Goal: Task Accomplishment & Management: Use online tool/utility

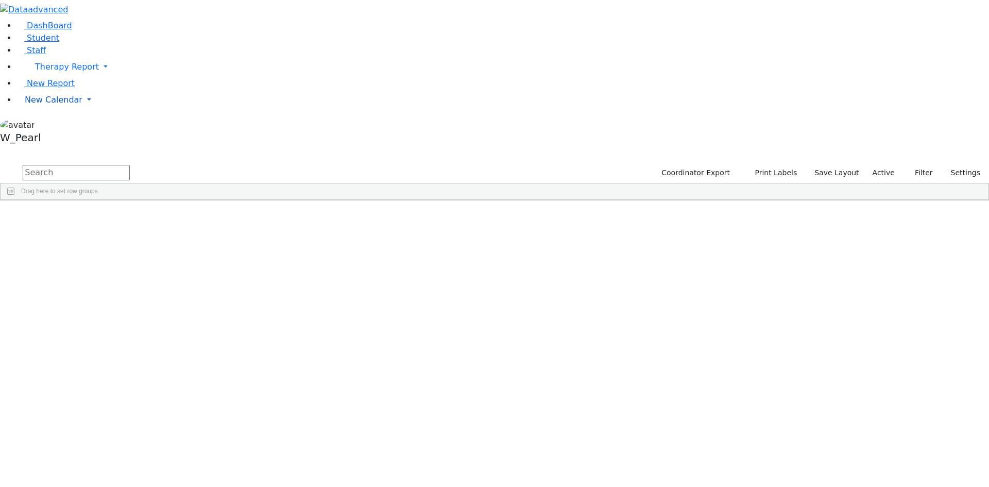
click at [70, 72] on span "New Calendar" at bounding box center [67, 67] width 64 height 10
click at [59, 125] on span "Calendar" at bounding box center [40, 120] width 37 height 10
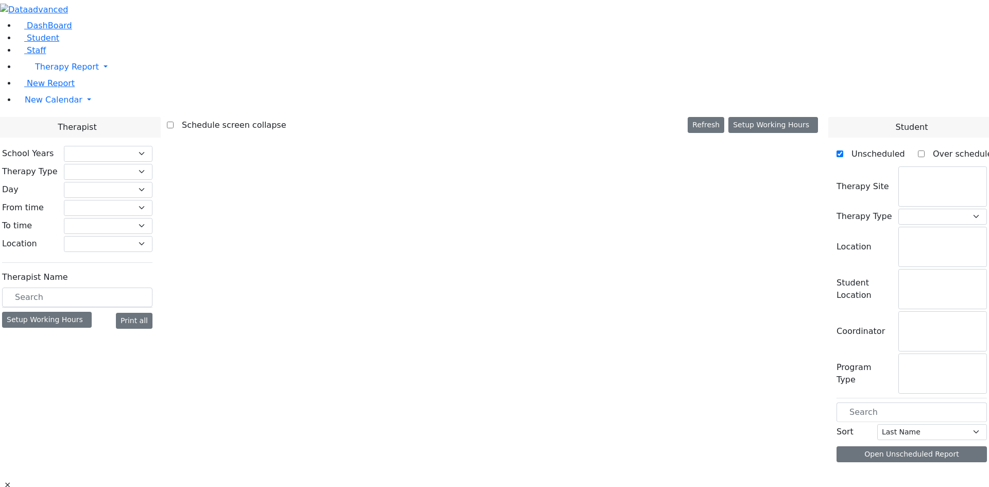
checkbox input "false"
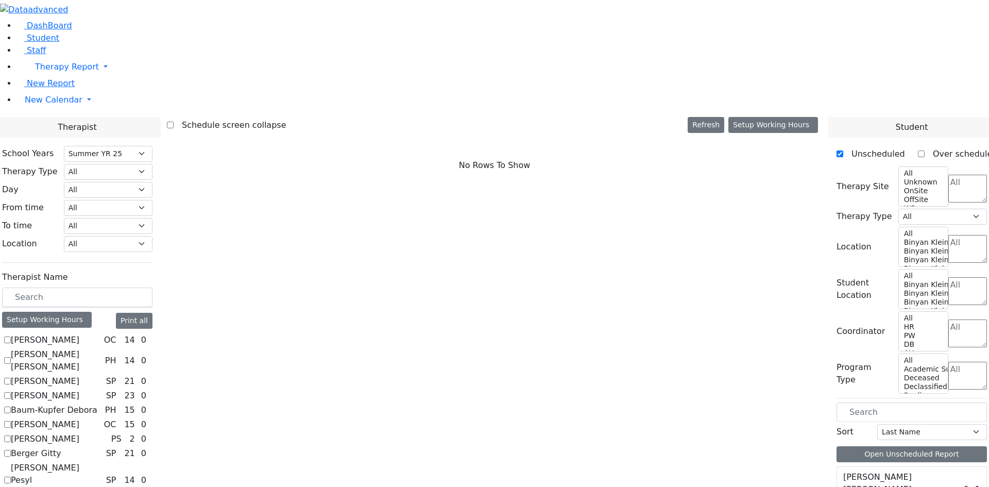
scroll to position [206, 0]
click at [152, 146] on select "Select School YR School YR 25-26 Summer YR 25 School YR 24-25 Summer YR 24 Scho…" at bounding box center [108, 154] width 89 height 16
select select "212"
click at [152, 146] on select "Select School YR School YR 25-26 Summer YR 25 School YR 24-25 Summer YR 24 Scho…" at bounding box center [108, 154] width 89 height 16
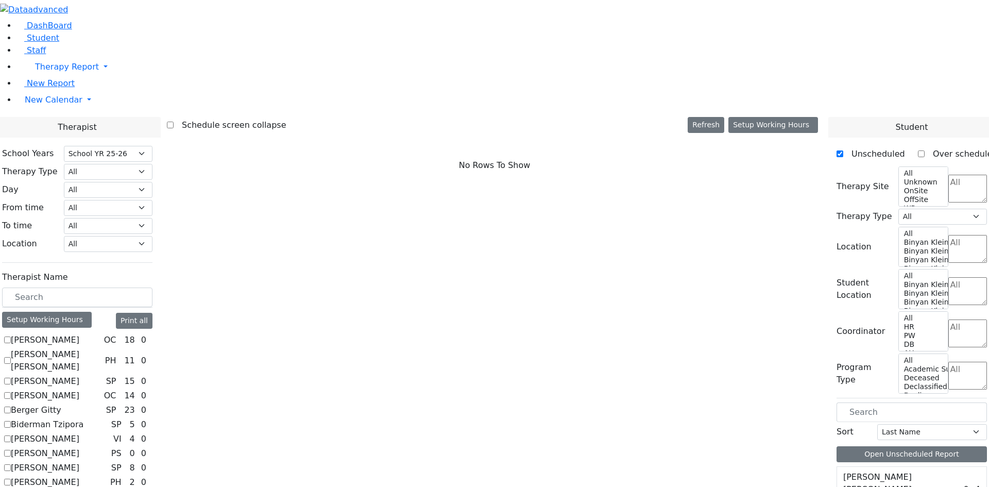
checkbox input "true"
select select "2"
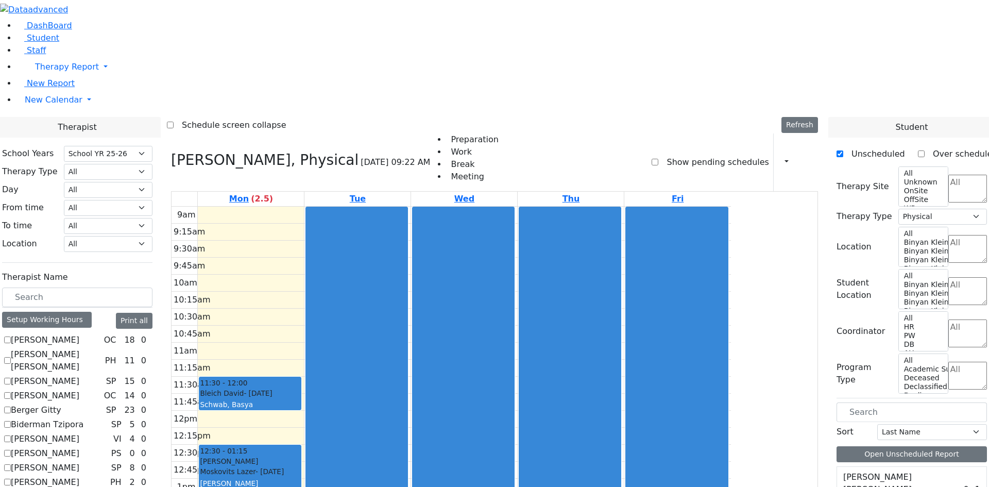
scroll to position [2370, 0]
drag, startPoint x: 878, startPoint y: 341, endPoint x: 339, endPoint y: 370, distance: 539.6
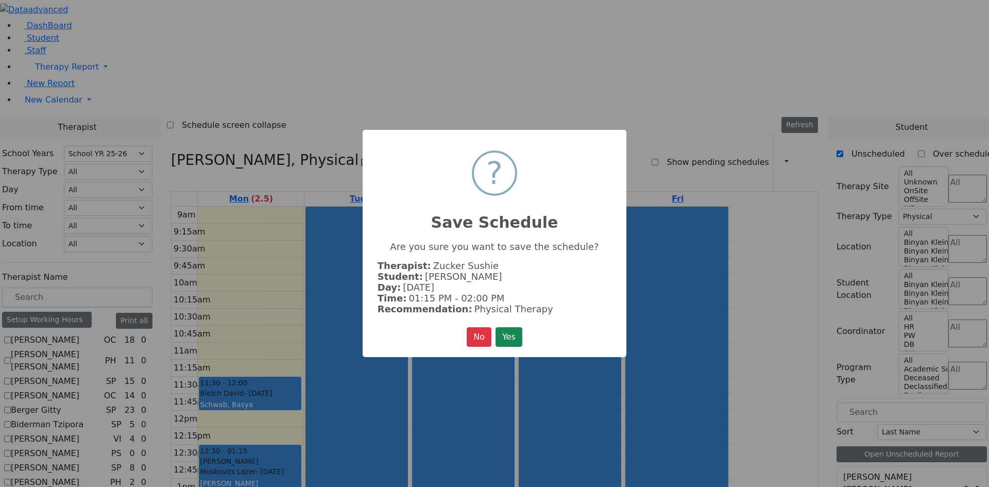
click at [512, 340] on button "Yes" at bounding box center [509, 337] width 27 height 20
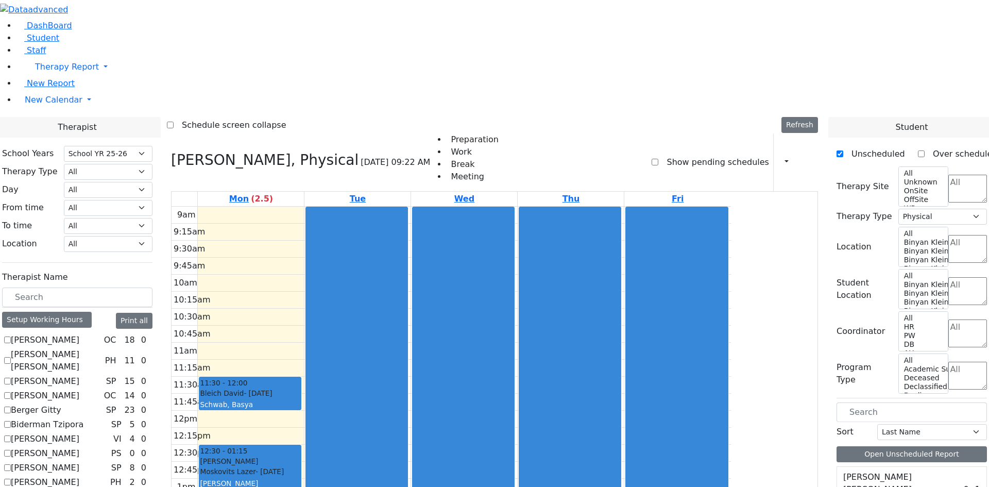
scroll to position [0, 0]
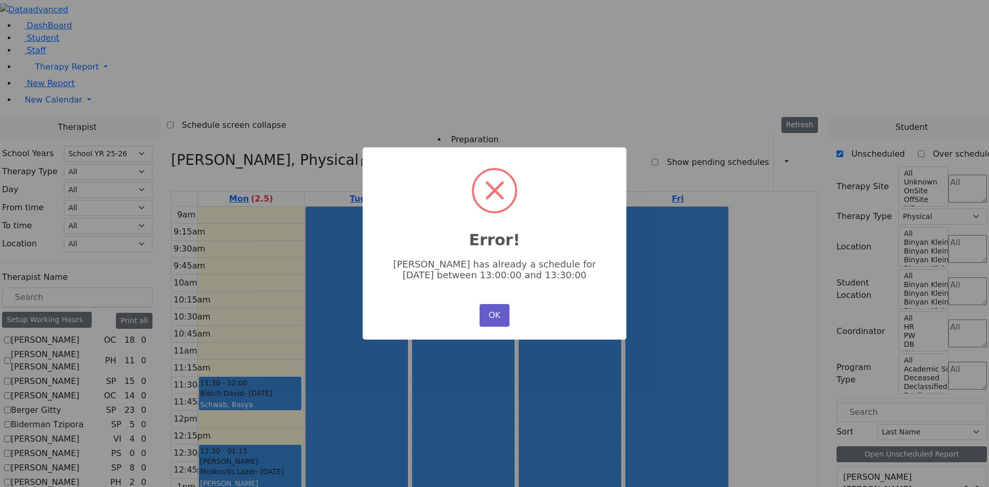
click at [497, 308] on button "OK" at bounding box center [495, 315] width 30 height 23
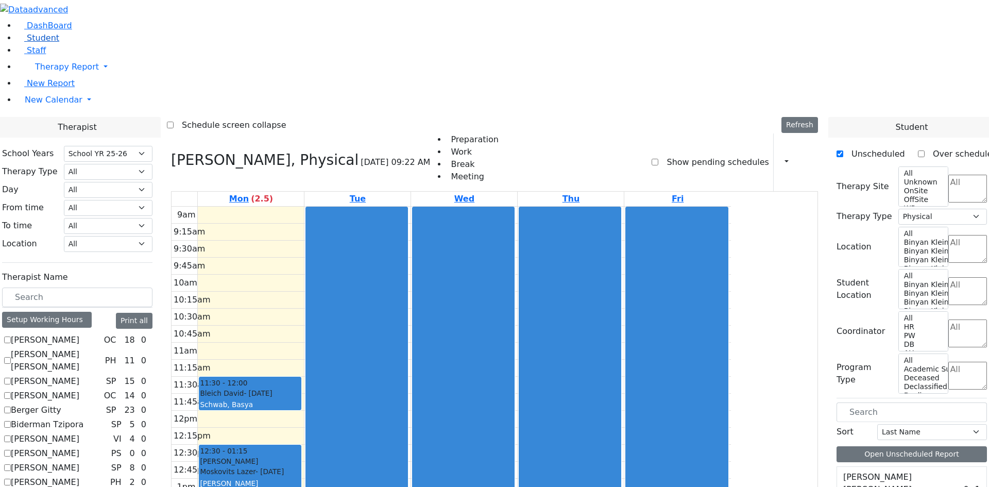
click at [49, 43] on link "Student" at bounding box center [37, 38] width 43 height 10
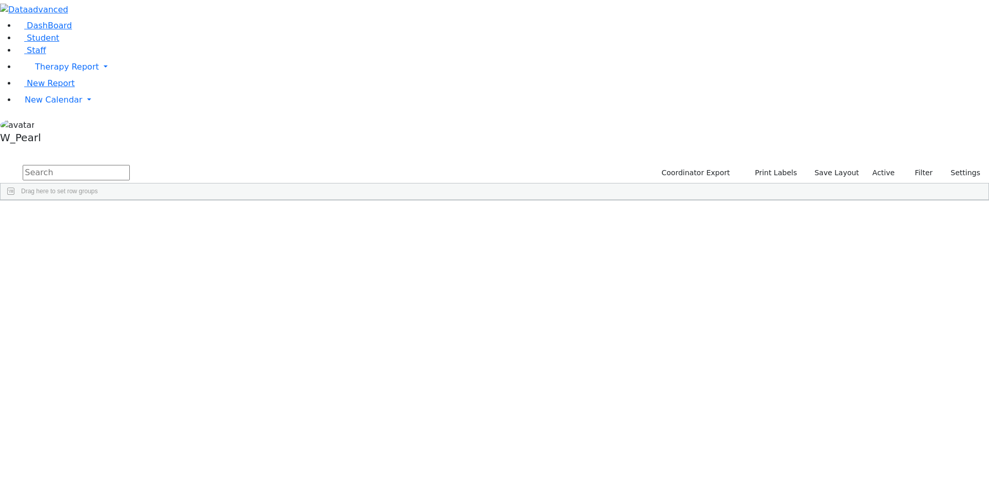
click at [130, 165] on input "text" at bounding box center [76, 172] width 107 height 15
type input "yo lebo"
click at [131, 217] on div "Lebowitz" at bounding box center [98, 224] width 65 height 14
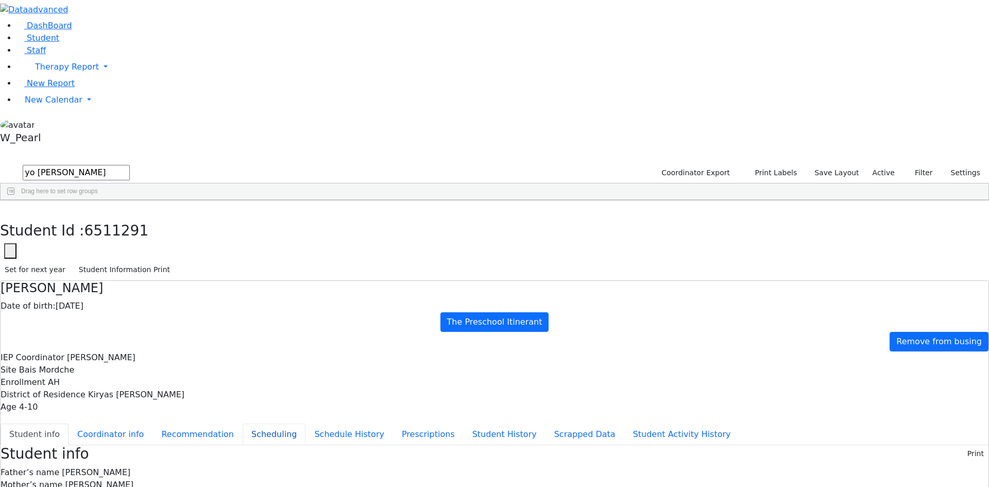
click at [243, 423] on button "Scheduling" at bounding box center [274, 434] width 63 height 22
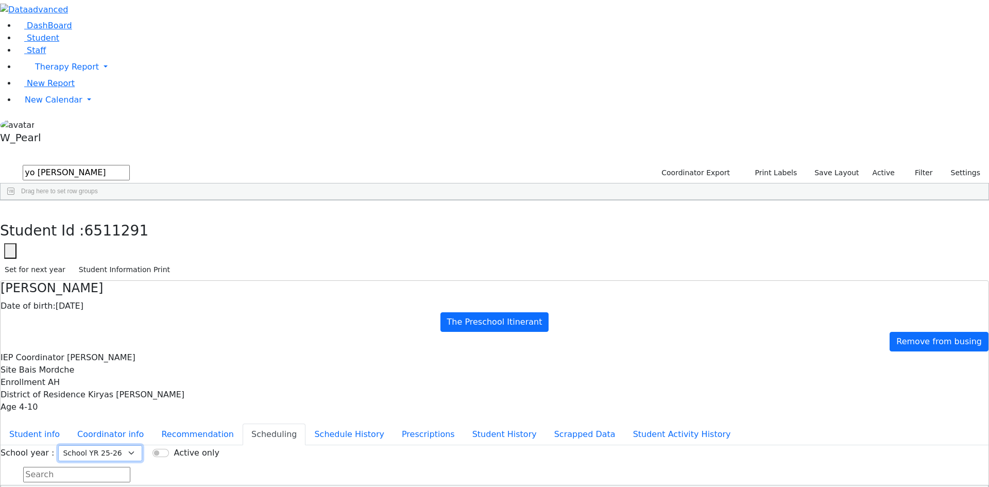
click at [142, 445] on select "Select School YR Summer YR 25 School YR 25-26 Summer YR 25 School YR 24-25 Summ…" at bounding box center [100, 453] width 84 height 16
select select "212"
click at [142, 445] on select "Select School YR Summer YR 25 School YR 25-26 Summer YR 25 School YR 24-25 Summ…" at bounding box center [100, 453] width 84 height 16
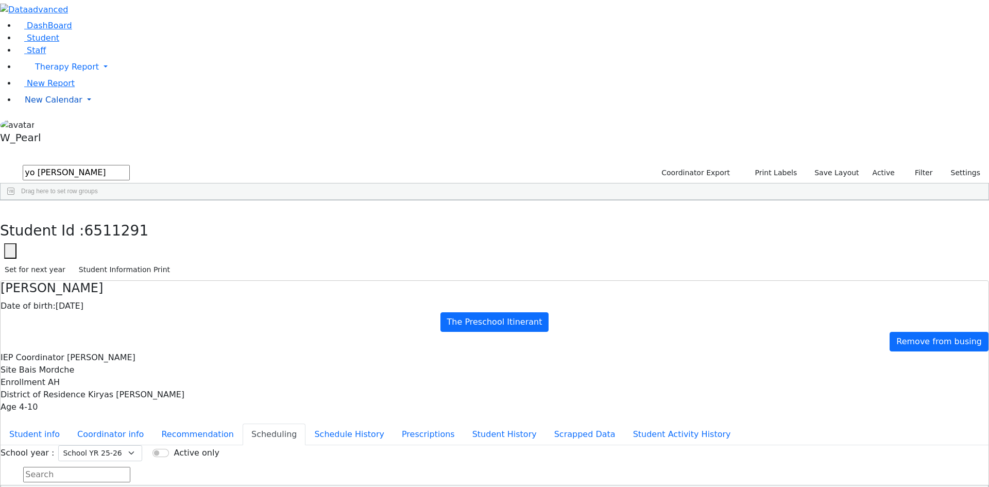
click at [69, 72] on span "New Calendar" at bounding box center [67, 67] width 64 height 10
click at [55, 125] on span "Calendar" at bounding box center [40, 120] width 37 height 10
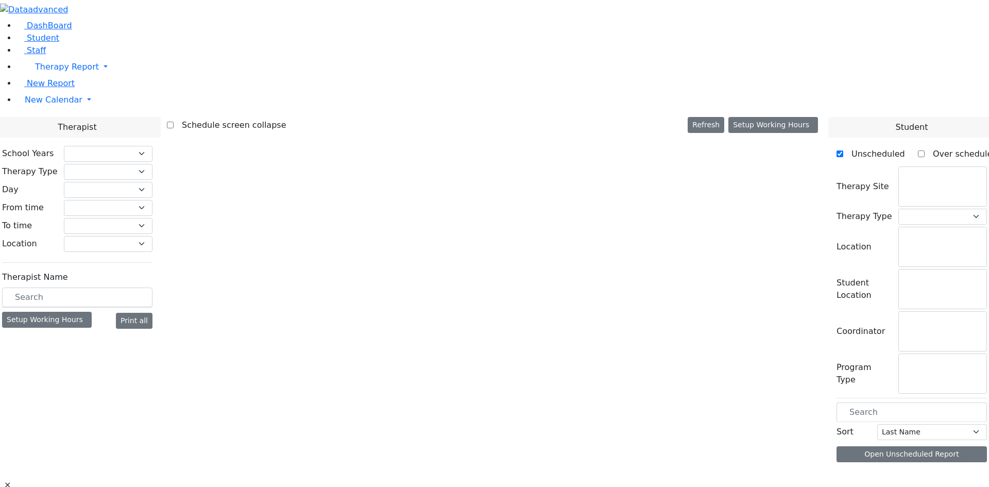
select select "212"
select select "2"
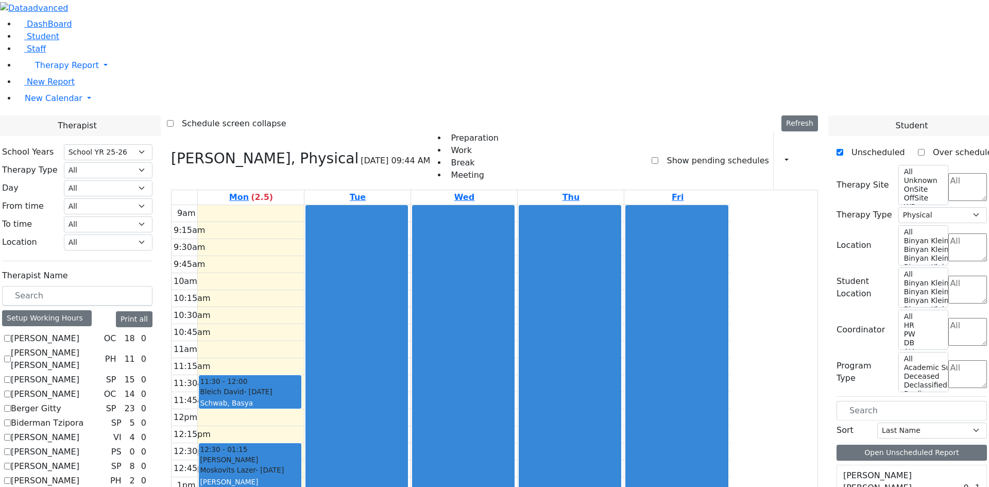
scroll to position [529, 0]
checkbox input "true"
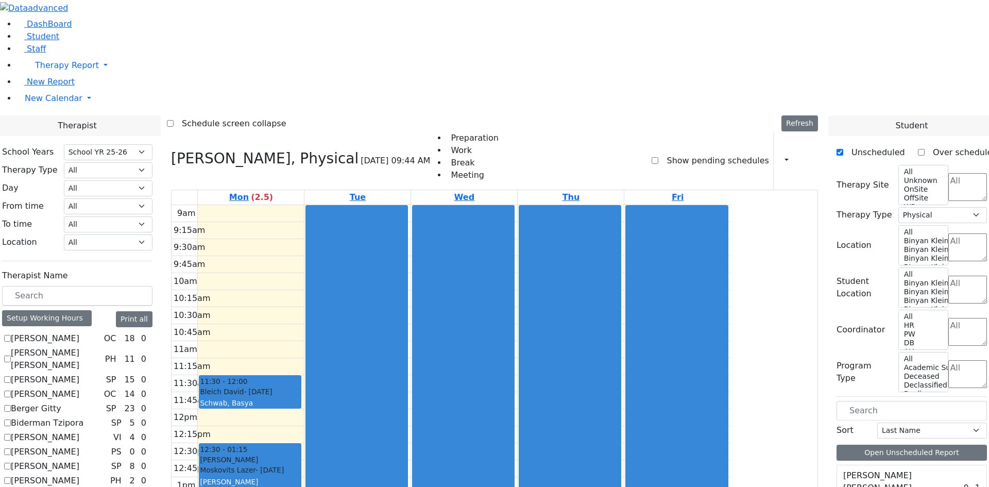
select select
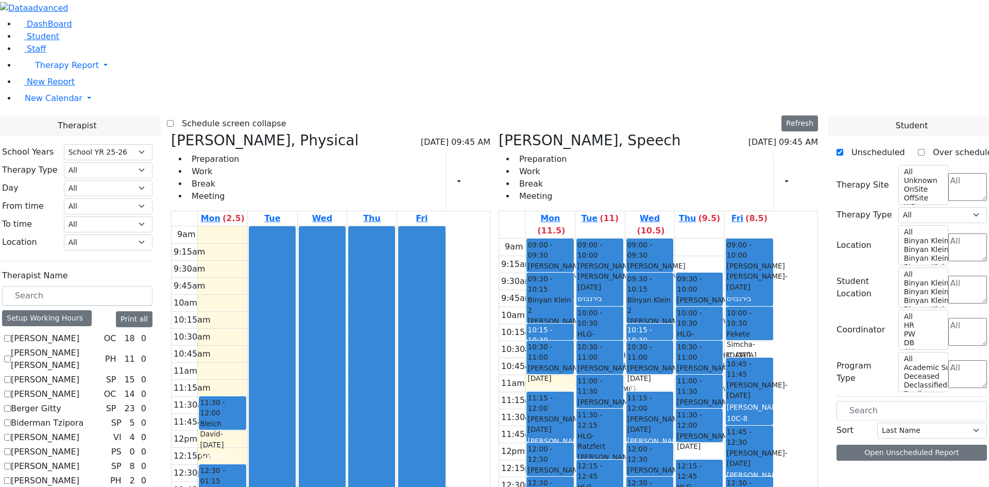
scroll to position [0, 0]
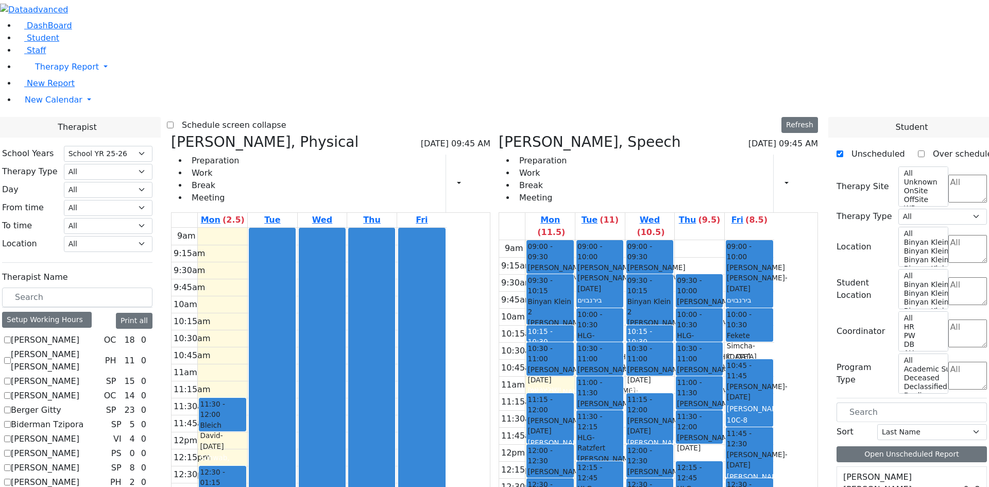
click at [622, 398] on div "Lebowitz Yosef - 10/19/2020" at bounding box center [599, 408] width 45 height 21
click at [655, 231] on button "Delete Selected Schedule" at bounding box center [696, 228] width 102 height 16
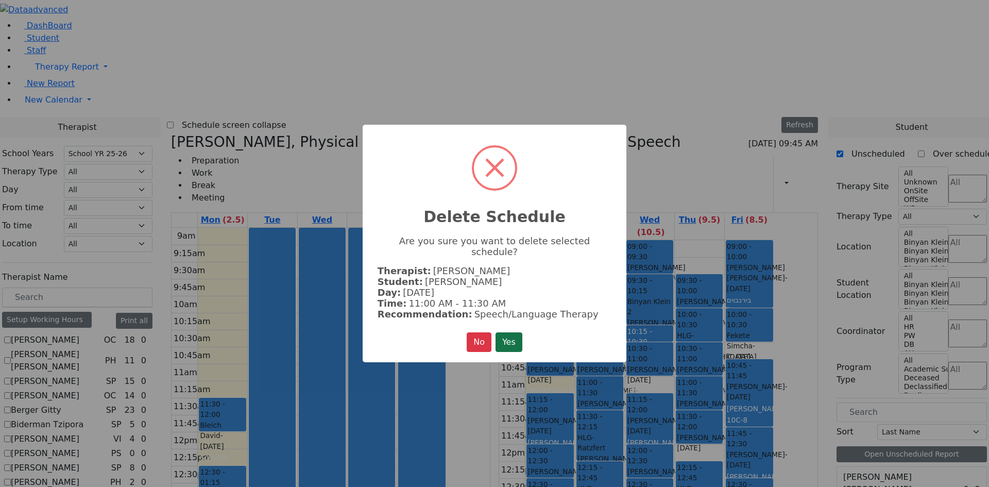
click at [511, 332] on button "Yes" at bounding box center [509, 342] width 27 height 20
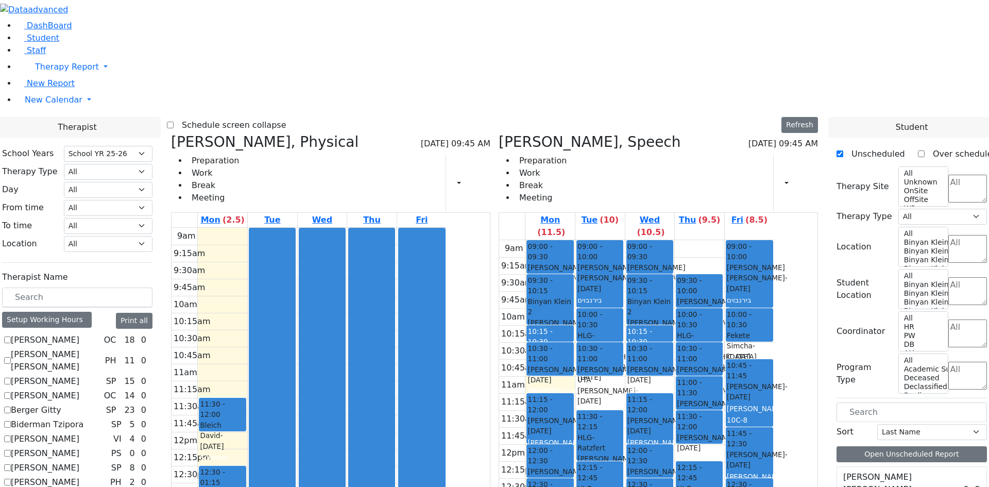
click at [722, 398] on div "Lebowitz Yosef - 10/19/2020" at bounding box center [699, 408] width 45 height 21
click at [748, 220] on button "Delete Selected Schedule" at bounding box center [796, 226] width 102 height 16
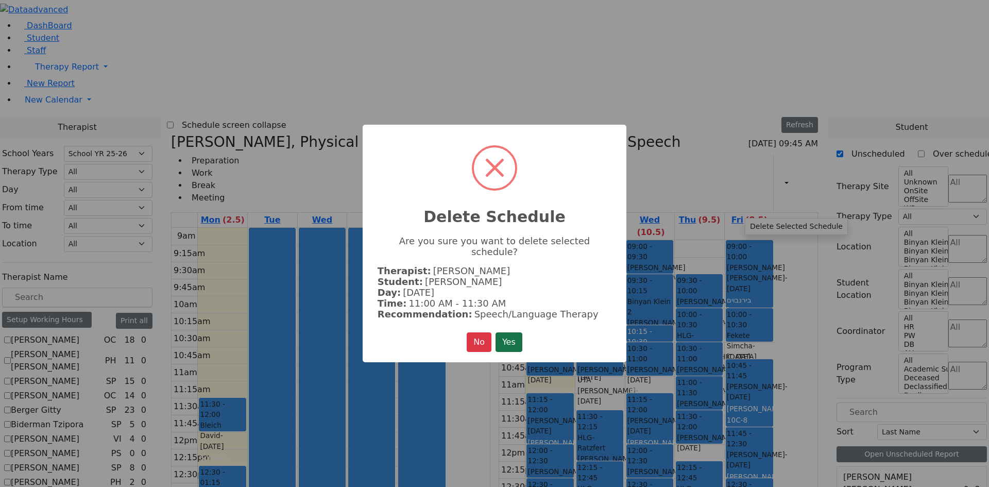
click at [521, 332] on button "Yes" at bounding box center [509, 342] width 27 height 20
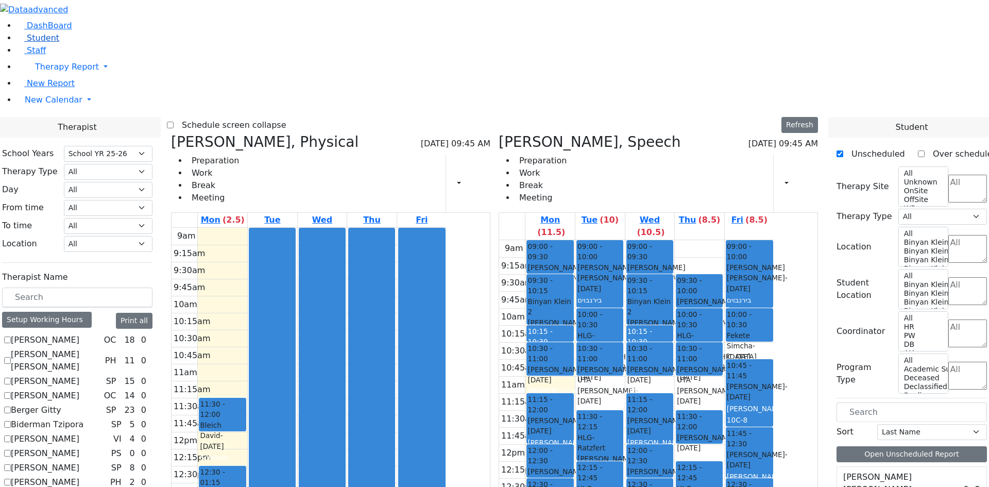
click at [43, 43] on span "Student" at bounding box center [43, 38] width 32 height 10
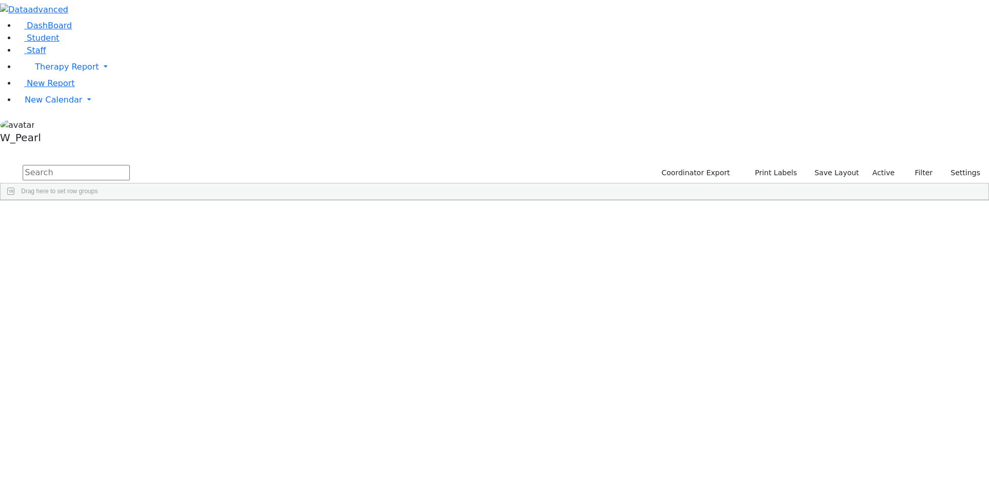
click at [130, 165] on input "text" at bounding box center [76, 172] width 107 height 15
type input "jer low"
click at [131, 217] on div "[PERSON_NAME]" at bounding box center [98, 224] width 65 height 14
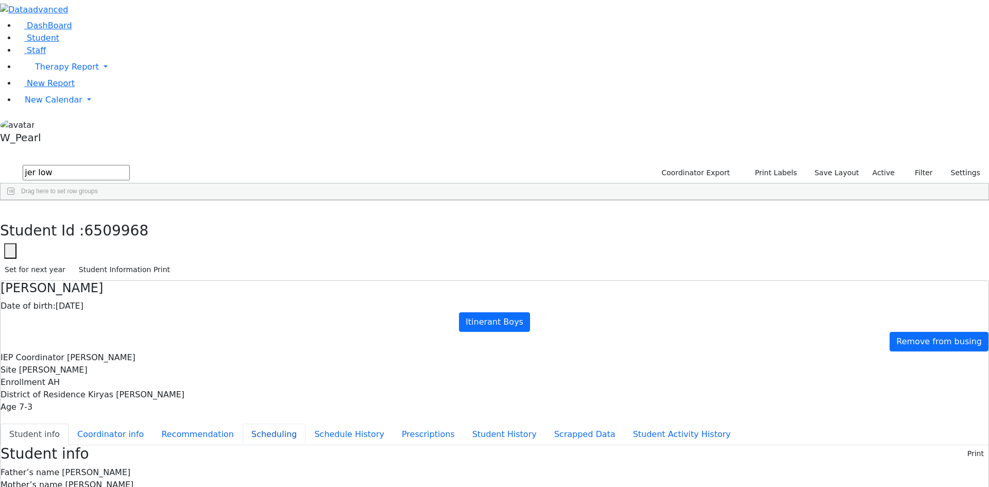
click at [257, 423] on button "Scheduling" at bounding box center [274, 434] width 63 height 22
click at [243, 423] on button "Recommendation" at bounding box center [197, 434] width 90 height 22
checkbox input "true"
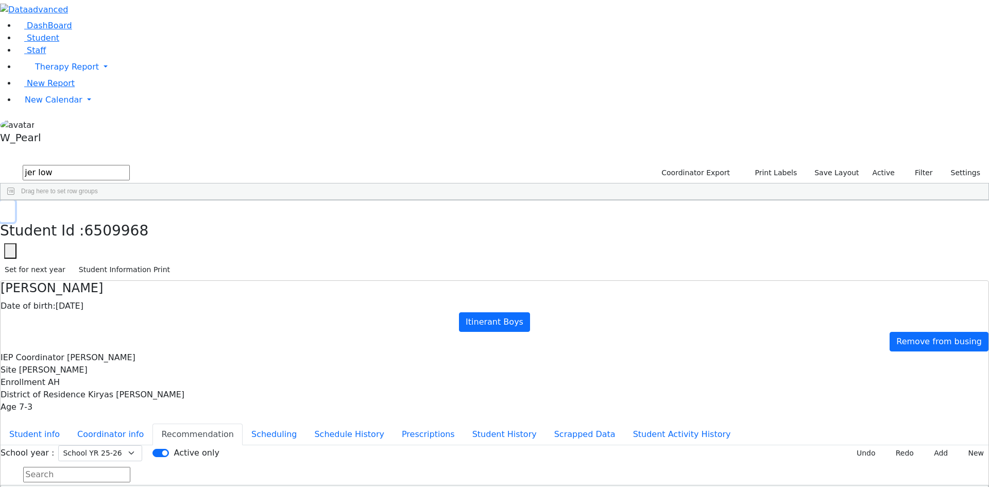
click at [10, 208] on icon "button" at bounding box center [8, 211] width 6 height 6
click at [39, 72] on span "New Calendar" at bounding box center [67, 67] width 64 height 10
click at [42, 125] on span "Calendar" at bounding box center [40, 120] width 37 height 10
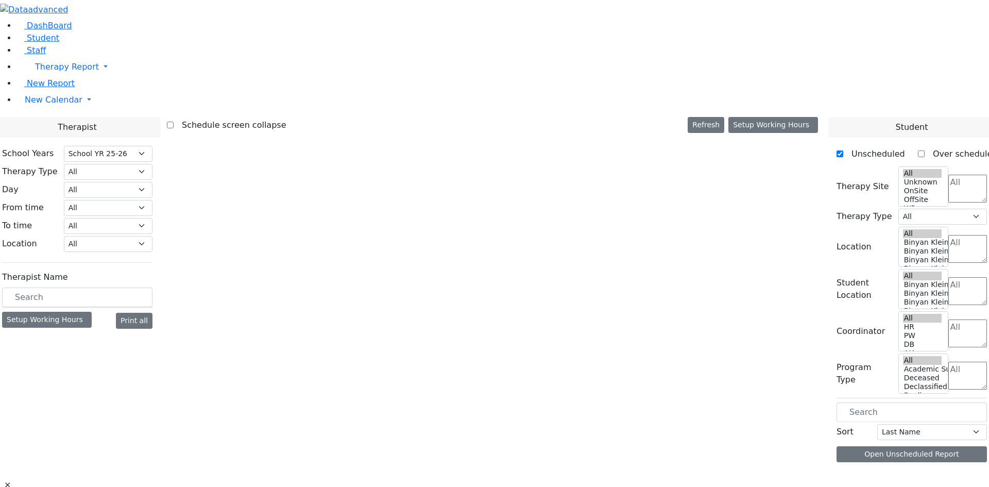
select select "212"
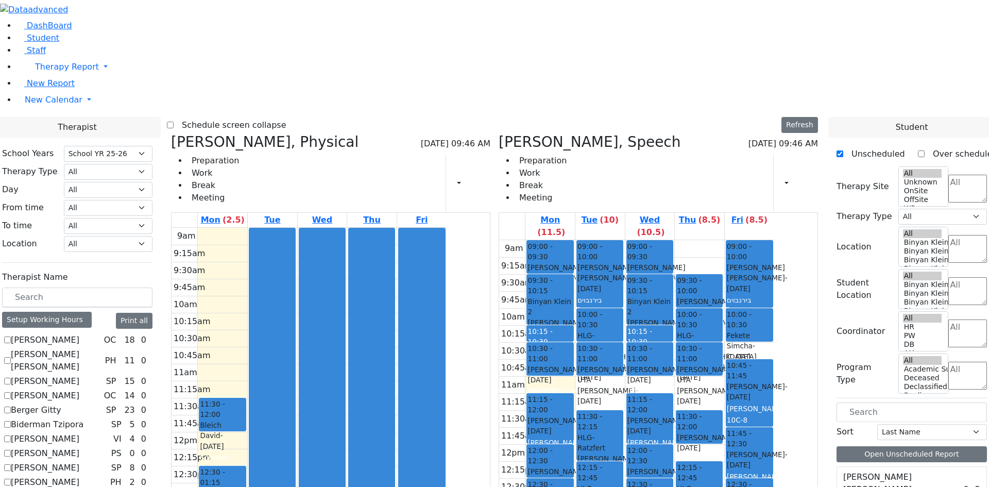
scroll to position [477, 0]
checkbox input "true"
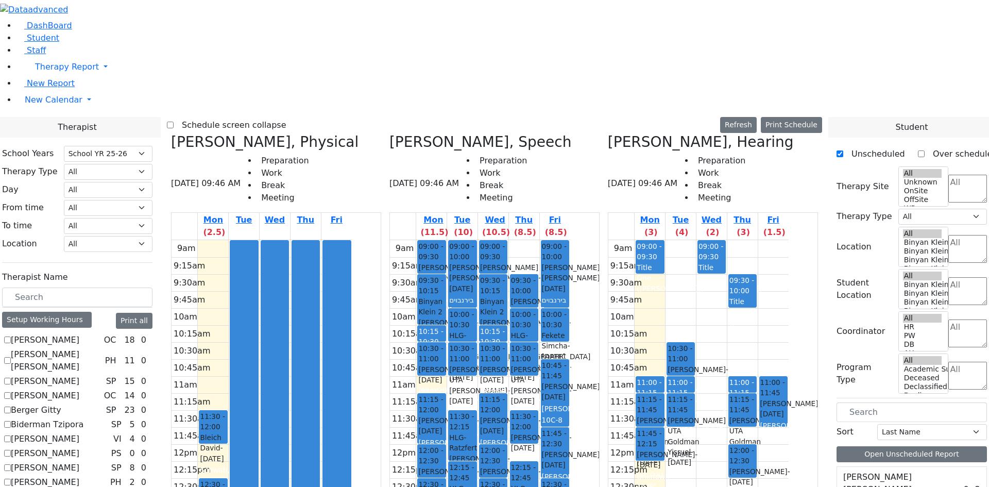
click at [274, 117] on label "Schedule screen collapse" at bounding box center [230, 125] width 113 height 16
click at [174, 122] on input "Schedule screen collapse" at bounding box center [170, 125] width 7 height 7
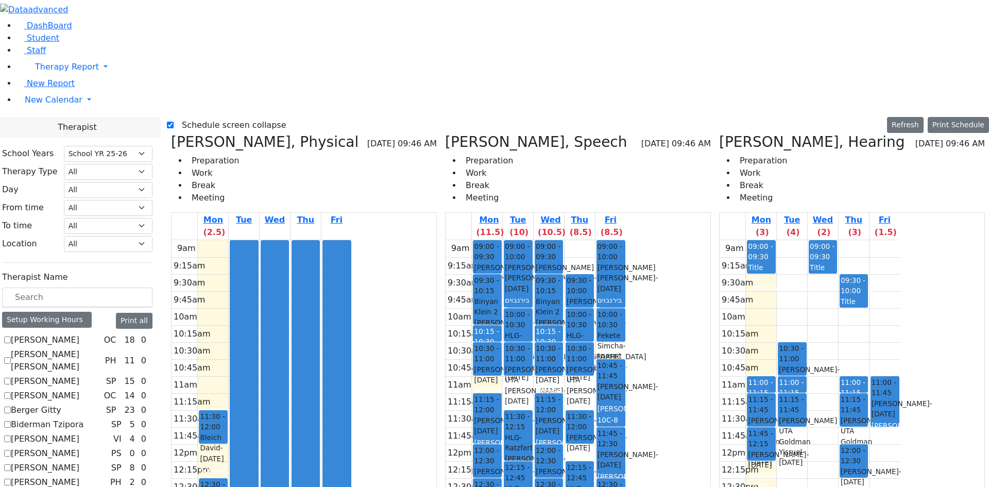
drag, startPoint x: 915, startPoint y: 66, endPoint x: 917, endPoint y: 80, distance: 14.1
click at [900, 240] on tbody "9am 9:15am 9:30am 9:45am 10am 10:15am 10:30am 10:45am 11am 11:15am 11:30am 11:4…" at bounding box center [810, 444] width 180 height 408
drag, startPoint x: 942, startPoint y: 69, endPoint x: 942, endPoint y: 108, distance: 38.6
click at [900, 240] on tbody "9am 9:15am 9:30am 9:45am 10am 10:15am 10:30am 10:45am 11am 11:15am 11:30am 11:4…" at bounding box center [810, 444] width 180 height 408
click at [900, 274] on td at bounding box center [823, 282] width 154 height 17
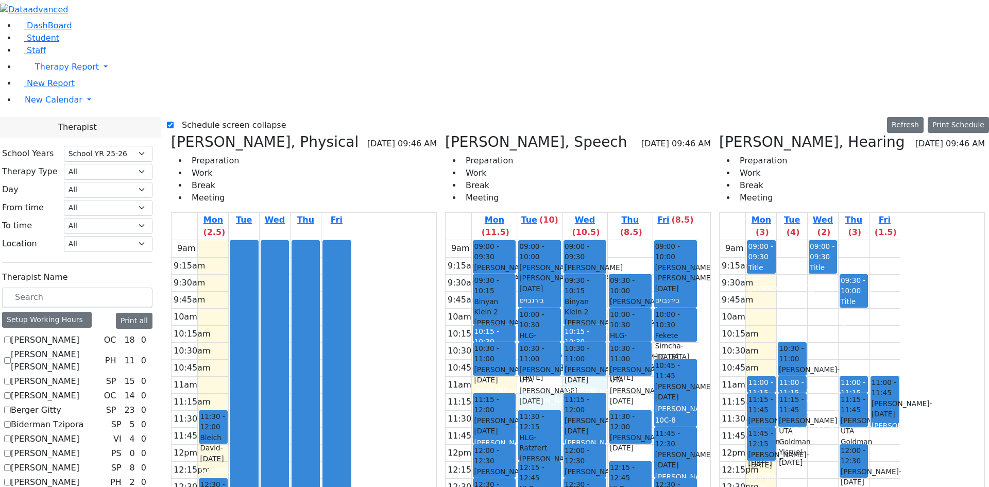
drag, startPoint x: 558, startPoint y: 201, endPoint x: 555, endPoint y: 211, distance: 9.8
click at [555, 240] on div "9am 9:15am 9:30am 9:45am 10am 10:15am 10:30am 10:45am 11am 11:15am 11:30am 11:4…" at bounding box center [572, 444] width 252 height 408
drag, startPoint x: 558, startPoint y: 202, endPoint x: 558, endPoint y: 217, distance: 14.4
click at [558, 240] on div "9am 9:15am 9:30am 9:45am 10am 10:15am 10:30am 10:45am 11am 11:15am 11:30am 11:4…" at bounding box center [572, 444] width 252 height 408
click at [196, 117] on label "Schedule screen collapse" at bounding box center [230, 125] width 113 height 16
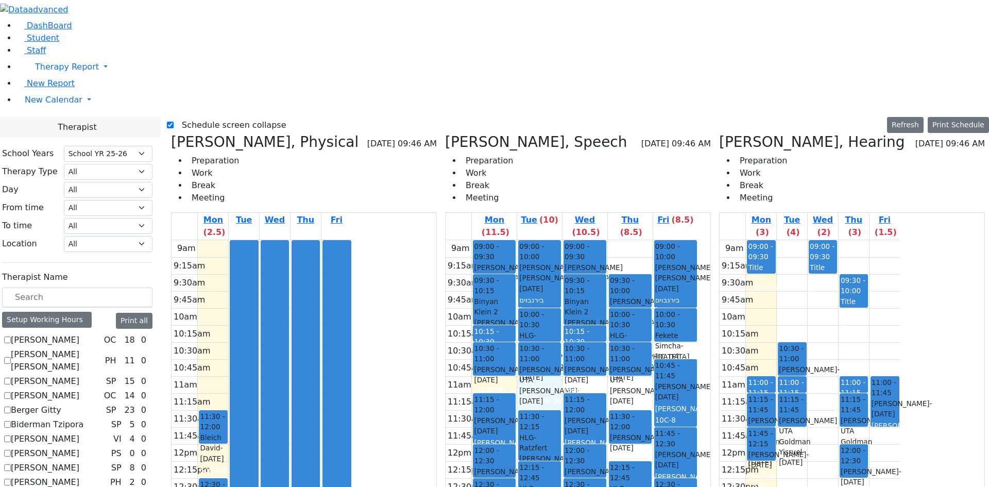
click at [174, 122] on input "Schedule screen collapse" at bounding box center [170, 125] width 7 height 7
checkbox input "false"
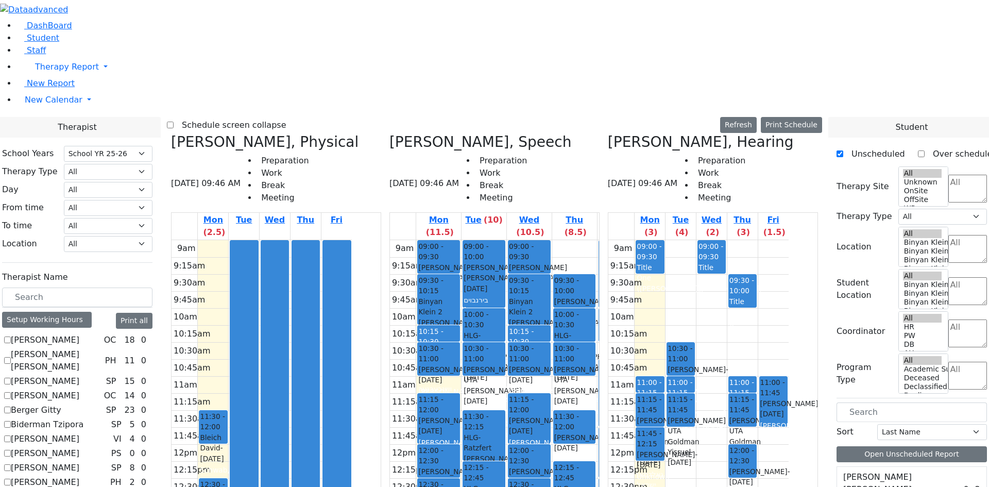
scroll to position [477, 0]
checkbox input "false"
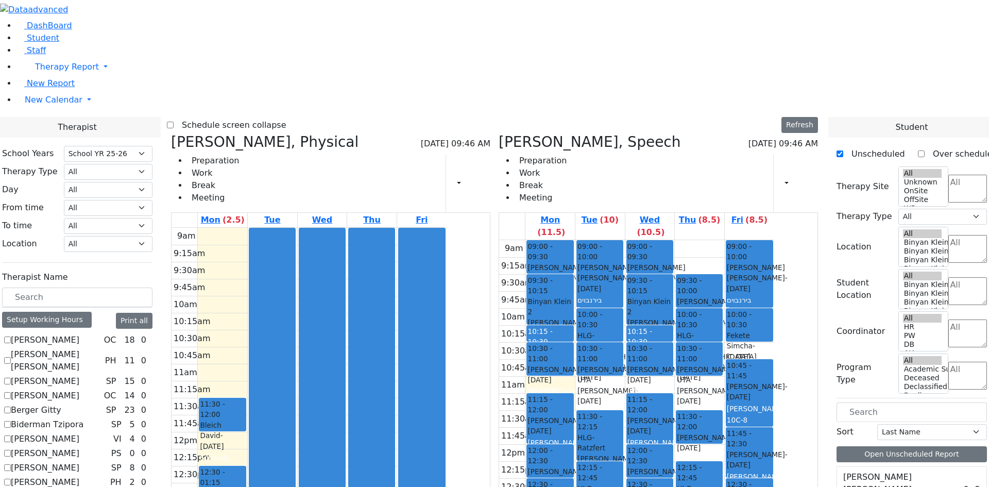
scroll to position [2421, 0]
click at [295, 246] on div at bounding box center [272, 431] width 46 height 406
drag, startPoint x: 371, startPoint y: 246, endPoint x: 363, endPoint y: 273, distance: 27.9
click at [295, 273] on div at bounding box center [272, 431] width 46 height 406
drag, startPoint x: 660, startPoint y: 218, endPoint x: 659, endPoint y: 225, distance: 7.3
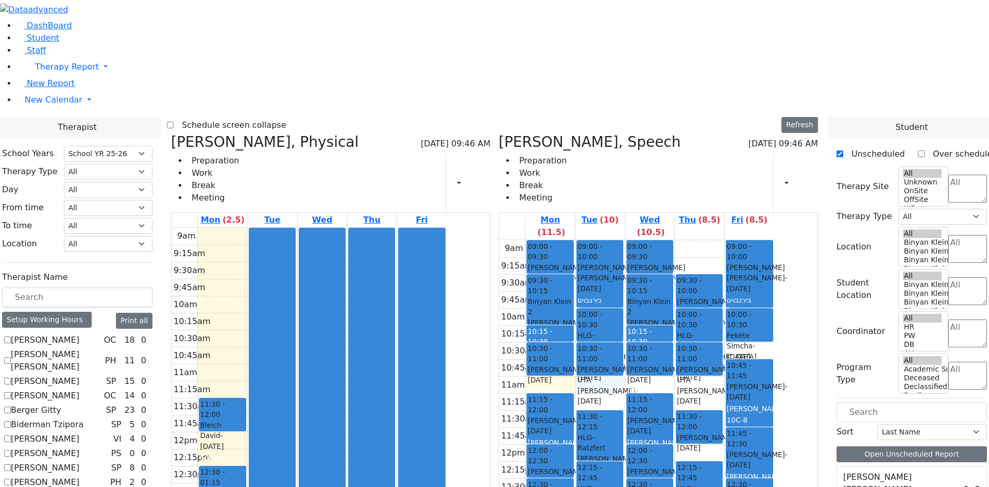
click at [657, 240] on div "9am 9:15am 9:30am 9:45am 10am 10:15am 10:30am 10:45am 11am 11:15am 11:30am 11:4…" at bounding box center [636, 444] width 275 height 408
drag, startPoint x: 887, startPoint y: 410, endPoint x: 661, endPoint y: 220, distance: 295.0
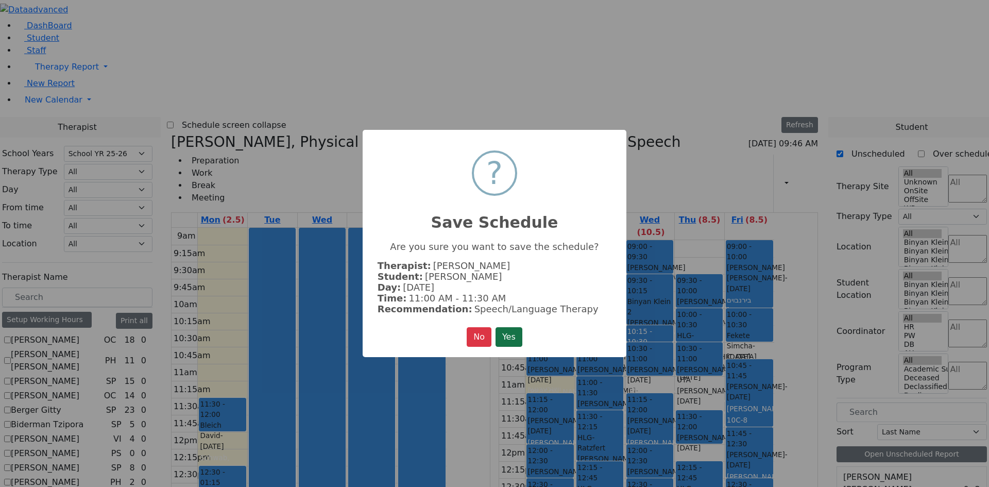
click at [521, 337] on button "Yes" at bounding box center [509, 337] width 27 height 20
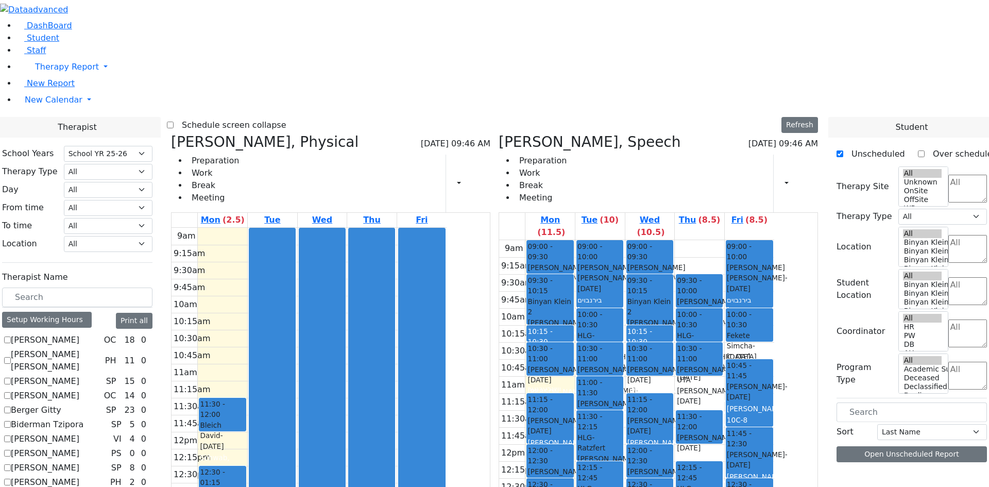
scroll to position [0, 0]
click at [31, 43] on span "Student" at bounding box center [43, 38] width 32 height 10
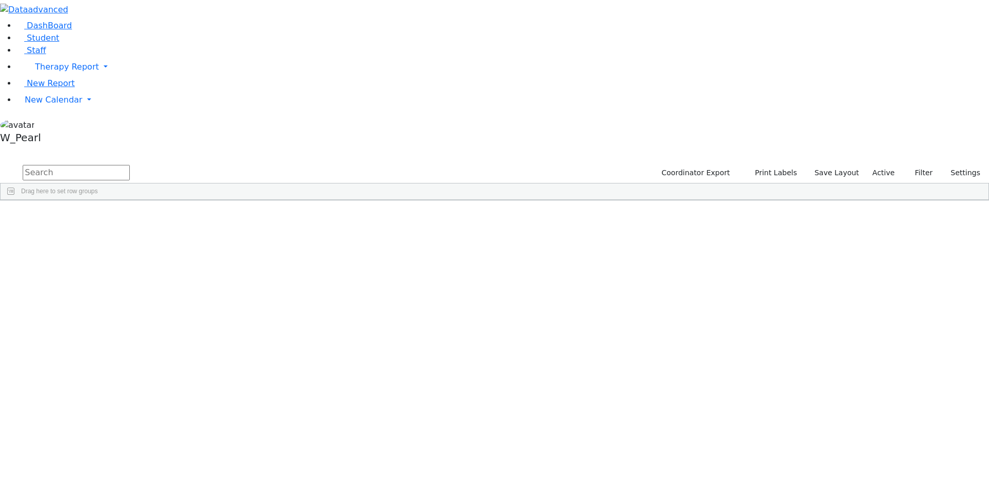
click at [130, 165] on input "text" at bounding box center [76, 172] width 107 height 15
type input "jer low"
click at [41, 72] on span "New Calendar" at bounding box center [67, 67] width 64 height 10
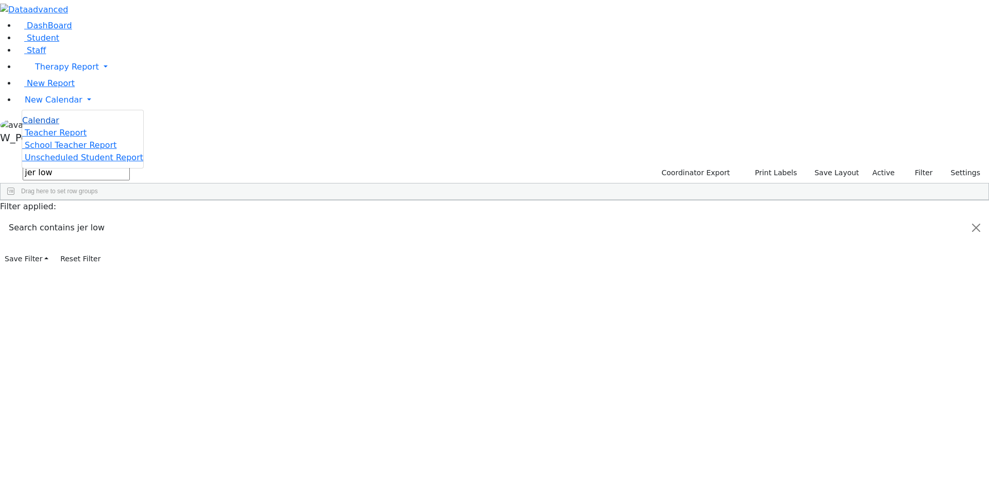
click at [41, 127] on link "Calendar" at bounding box center [40, 120] width 37 height 12
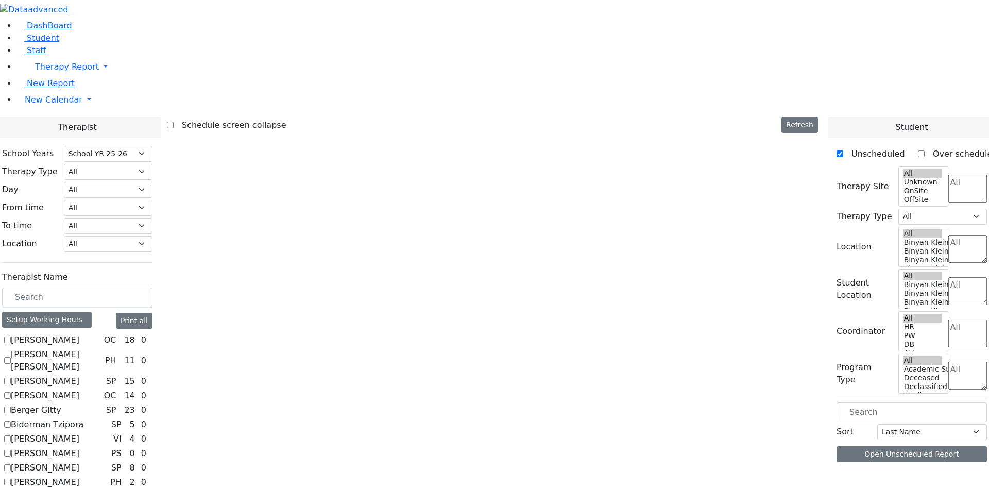
select select "212"
